Goal: Transaction & Acquisition: Purchase product/service

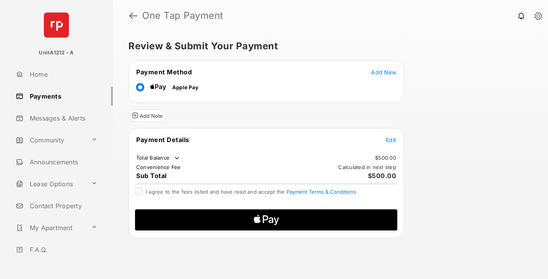
click at [384, 72] on span "Add New" at bounding box center [383, 72] width 25 height 7
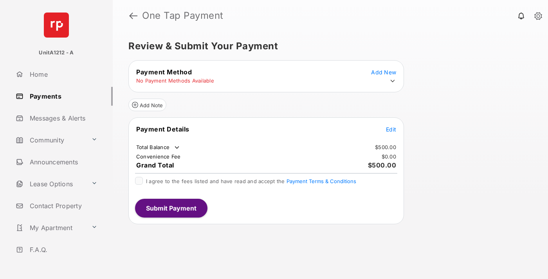
click at [393, 81] on icon at bounding box center [392, 80] width 7 height 7
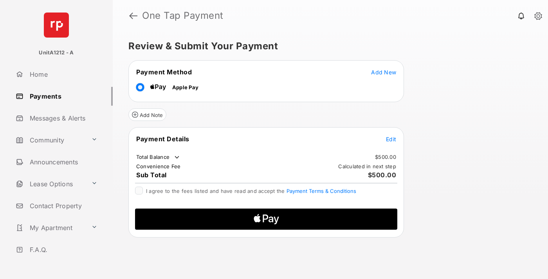
click at [391, 139] on span "Edit" at bounding box center [391, 139] width 10 height 7
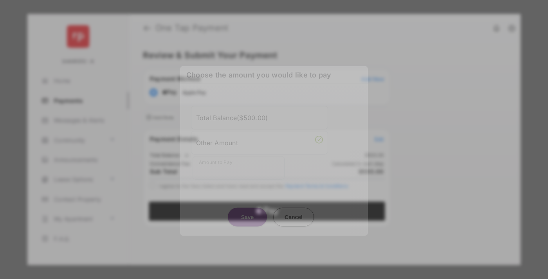
click at [259, 139] on div "Other Amount" at bounding box center [259, 142] width 127 height 13
type input "***"
click at [247, 208] on button "Save" at bounding box center [247, 216] width 39 height 19
